Goal: Book appointment/travel/reservation

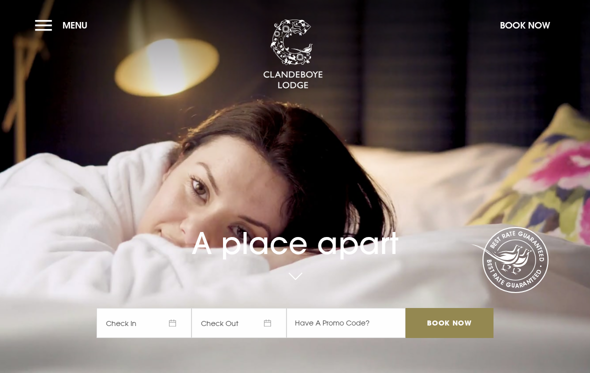
click at [51, 24] on button "Menu" at bounding box center [63, 24] width 57 height 21
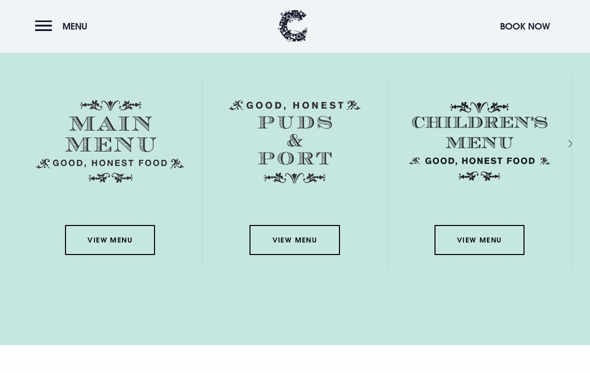
scroll to position [1431, 0]
click at [109, 251] on link "View Menu" at bounding box center [110, 240] width 90 height 30
click at [44, 24] on button "Menu" at bounding box center [63, 25] width 57 height 21
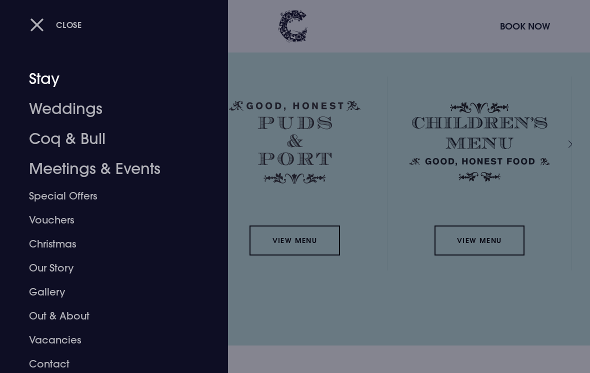
click at [44, 80] on link "Stay" at bounding box center [107, 79] width 156 height 30
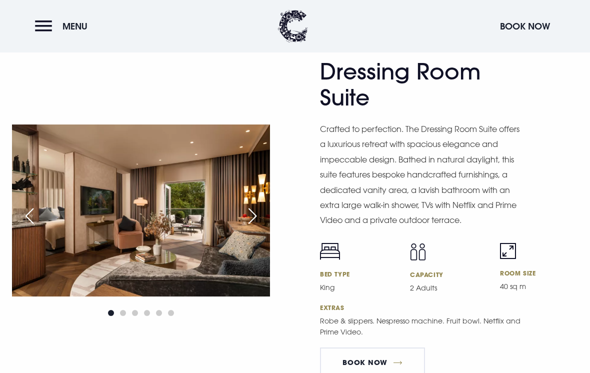
scroll to position [1711, 0]
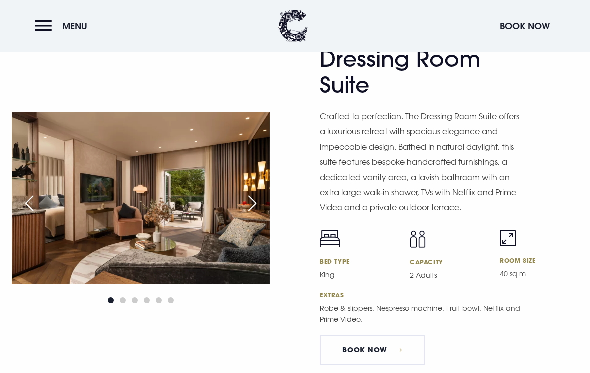
click at [250, 214] on div "Next slide" at bounding box center [252, 203] width 25 height 22
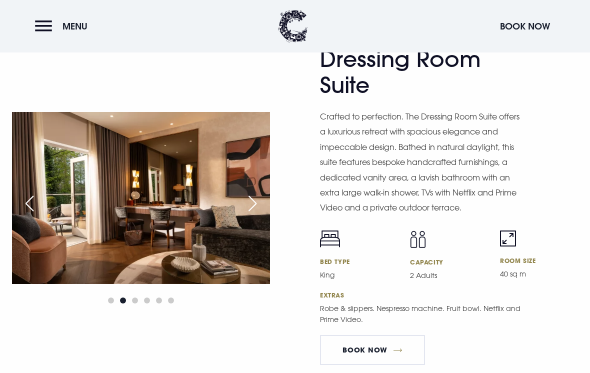
click at [258, 214] on div "Next slide" at bounding box center [252, 203] width 25 height 22
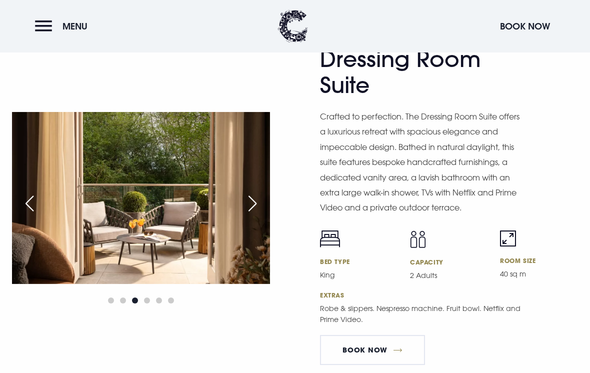
click at [256, 214] on div "Next slide" at bounding box center [252, 203] width 25 height 22
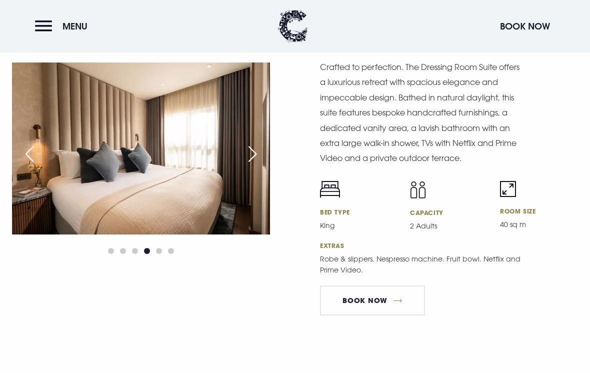
scroll to position [1757, 0]
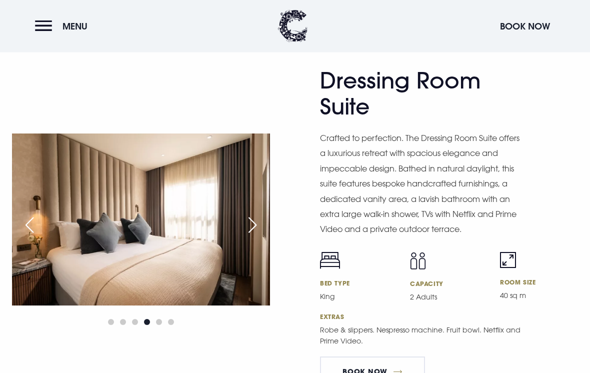
click at [254, 236] on div "Next slide" at bounding box center [252, 225] width 25 height 22
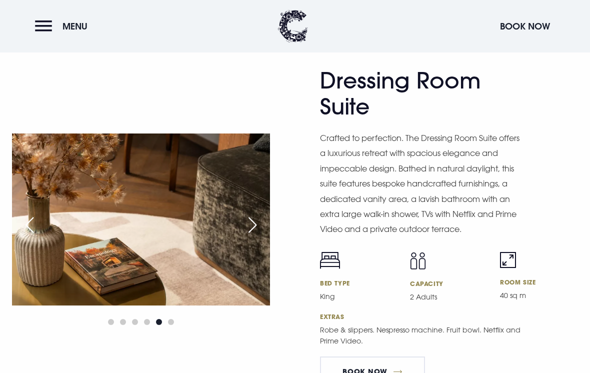
click at [253, 236] on div "Next slide" at bounding box center [252, 225] width 25 height 22
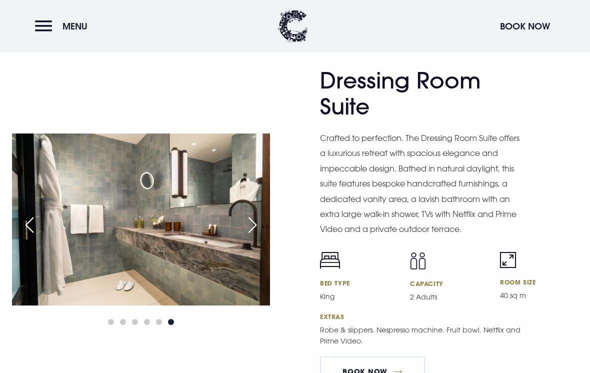
click at [255, 236] on div "Next slide" at bounding box center [252, 225] width 25 height 22
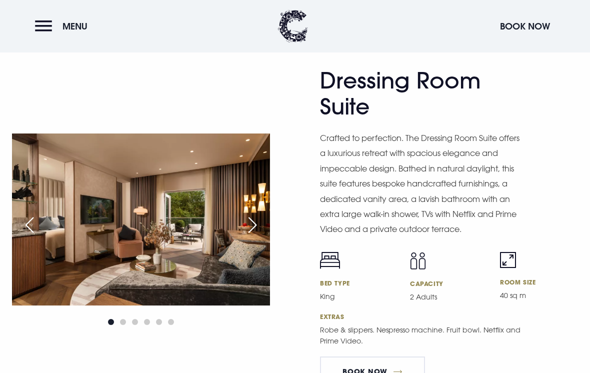
click at [257, 236] on div "Next slide" at bounding box center [252, 225] width 25 height 22
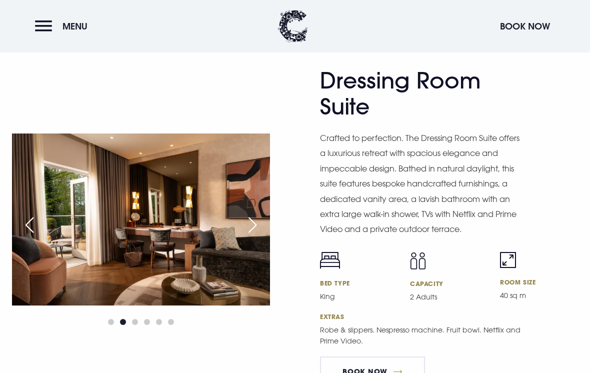
click at [254, 236] on div "Next slide" at bounding box center [252, 225] width 25 height 22
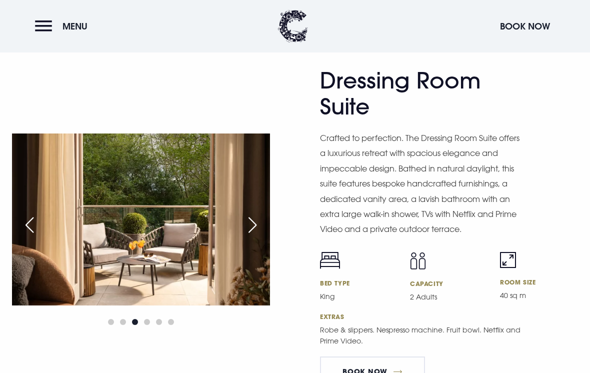
click at [252, 236] on div "Next slide" at bounding box center [252, 225] width 25 height 22
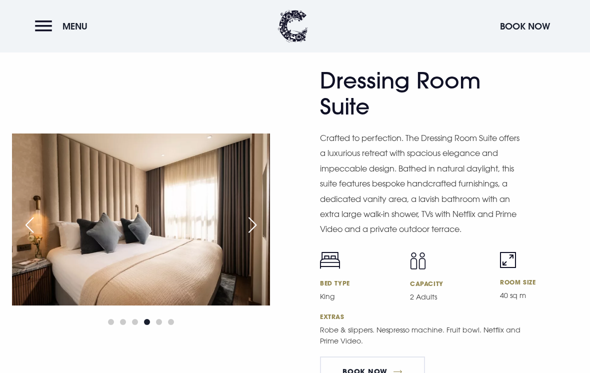
click at [251, 236] on div "Next slide" at bounding box center [252, 225] width 25 height 22
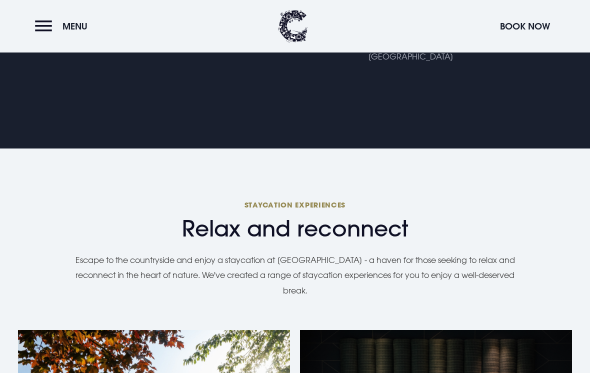
scroll to position [567, 0]
